Goal: Task Accomplishment & Management: Complete application form

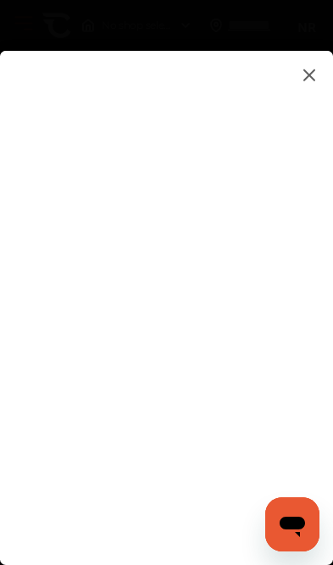
click at [112, 413] on flutter-view at bounding box center [167, 304] width 306 height 480
type input "*"
type input "**********"
click at [297, 216] on flutter-view at bounding box center [167, 304] width 306 height 480
click at [271, 183] on flutter-view at bounding box center [167, 304] width 306 height 480
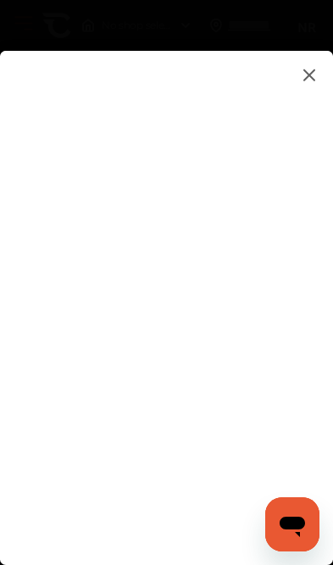
click at [283, 199] on flutter-view at bounding box center [167, 304] width 306 height 480
click at [296, 180] on flutter-view at bounding box center [167, 304] width 306 height 480
click at [280, 198] on flutter-view at bounding box center [167, 304] width 306 height 480
click at [288, 186] on flutter-view at bounding box center [167, 304] width 306 height 480
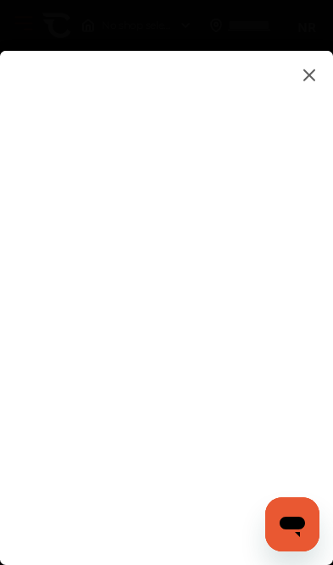
type textarea "*********"
click at [208, 197] on flutter-view at bounding box center [167, 304] width 306 height 480
click at [290, 313] on flutter-view at bounding box center [167, 304] width 306 height 480
click at [221, 150] on flutter-view at bounding box center [167, 304] width 306 height 480
click at [220, 129] on flutter-view at bounding box center [167, 304] width 306 height 480
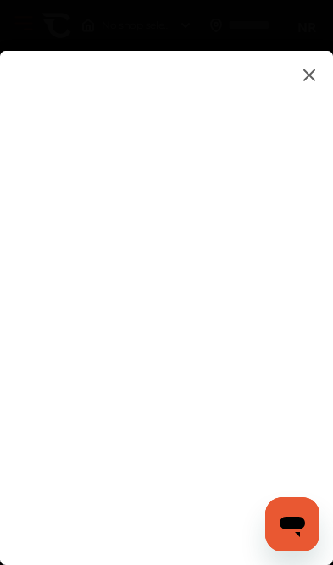
click at [234, 418] on flutter-view at bounding box center [167, 304] width 306 height 480
click at [297, 299] on flutter-view at bounding box center [167, 304] width 306 height 480
click at [232, 419] on flutter-view at bounding box center [167, 304] width 306 height 480
click at [257, 325] on flutter-view at bounding box center [167, 304] width 306 height 480
click at [291, 70] on flutter-view at bounding box center [167, 304] width 306 height 480
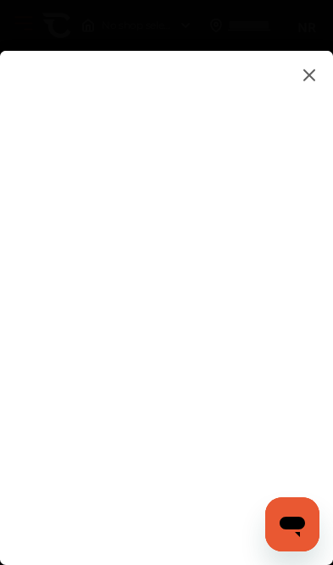
click at [307, 67] on img at bounding box center [309, 74] width 20 height 21
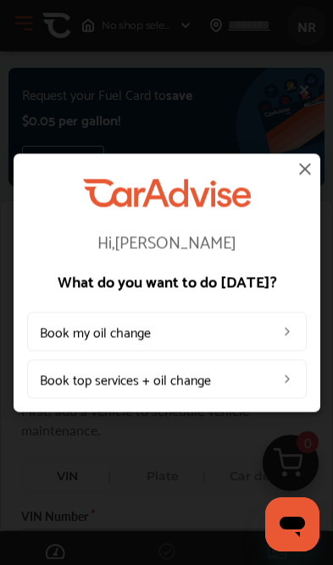
click at [307, 66] on div "Hi, [PERSON_NAME] What do you want to do [DATE]? Book my oil change Book top se…" at bounding box center [166, 282] width 333 height 565
click at [276, 329] on link "Book my oil change" at bounding box center [167, 331] width 280 height 39
